Goal: Communication & Community: Answer question/provide support

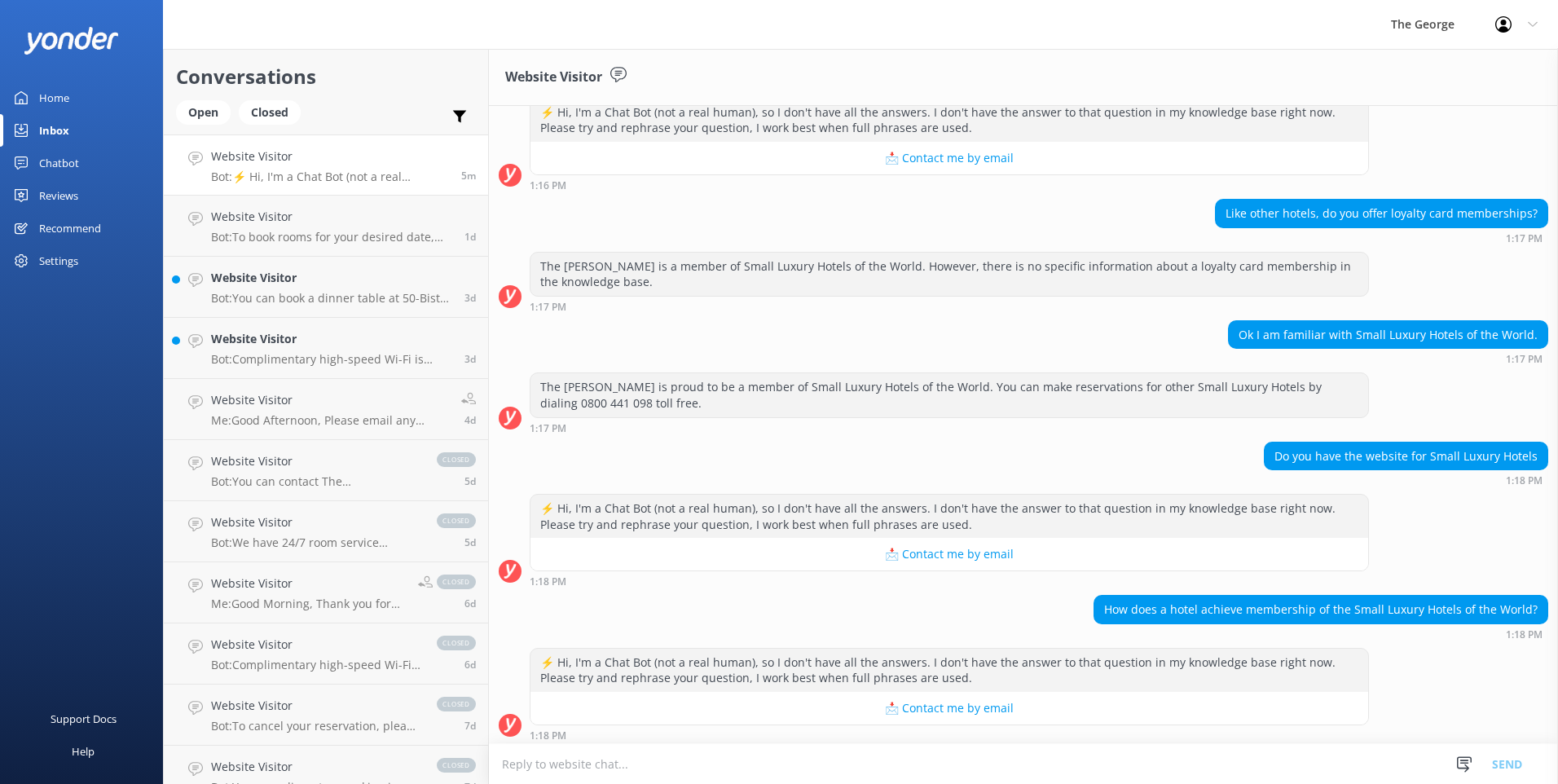
scroll to position [230, 0]
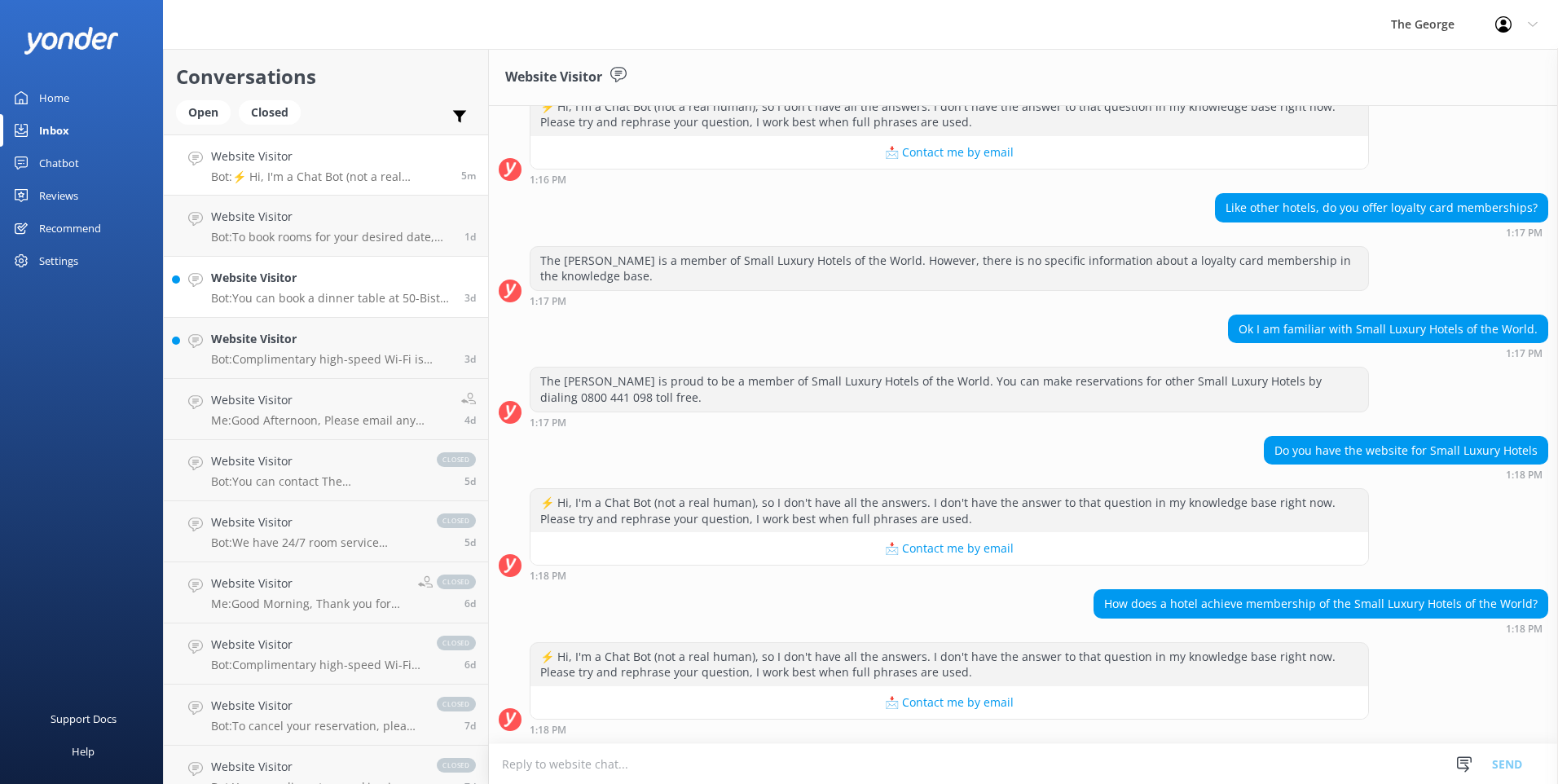
click at [303, 274] on h4 "Website Visitor" at bounding box center [331, 277] width 241 height 18
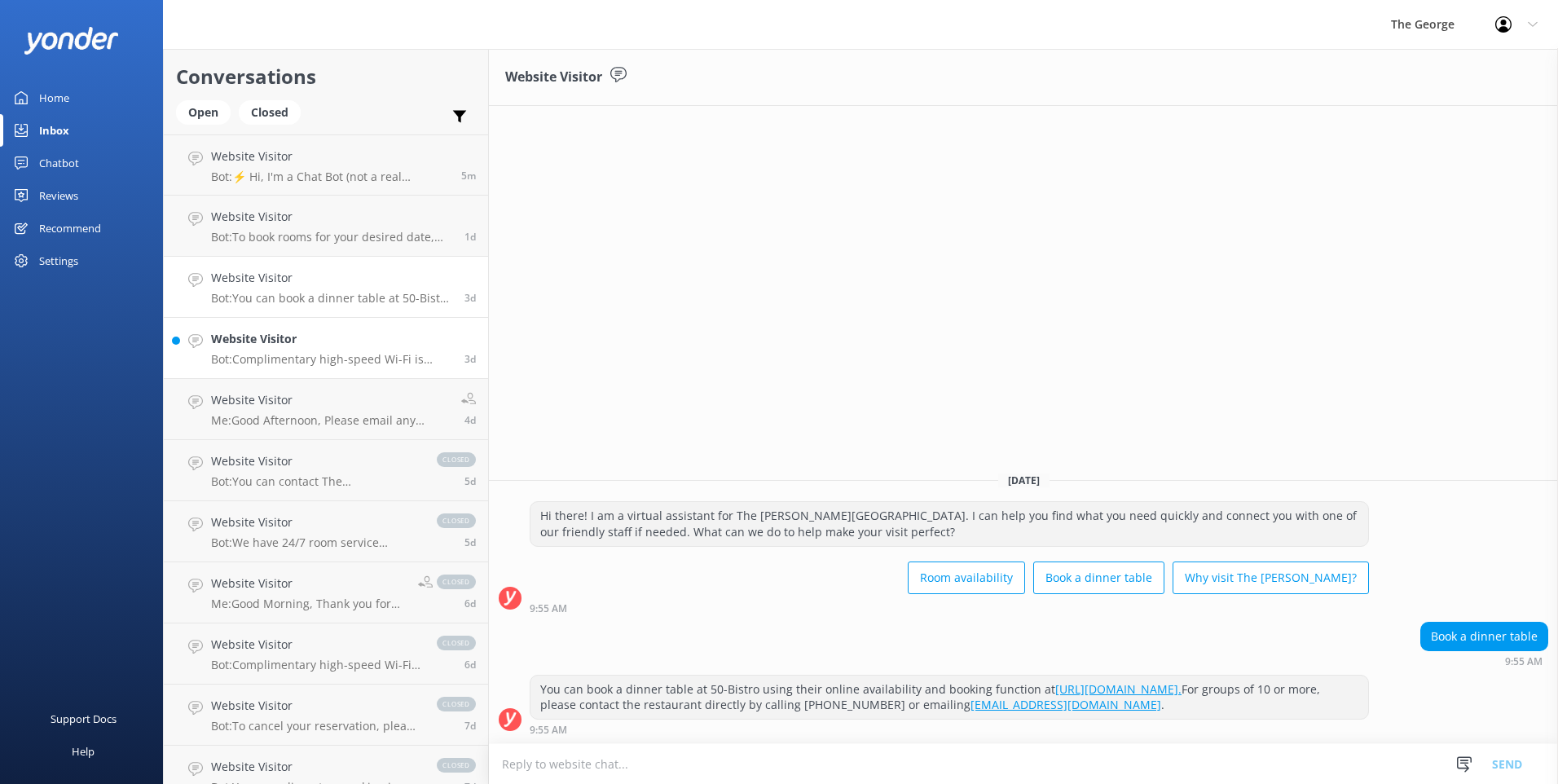
click at [323, 334] on h4 "Website Visitor" at bounding box center [331, 339] width 241 height 18
